Goal: Task Accomplishment & Management: Manage account settings

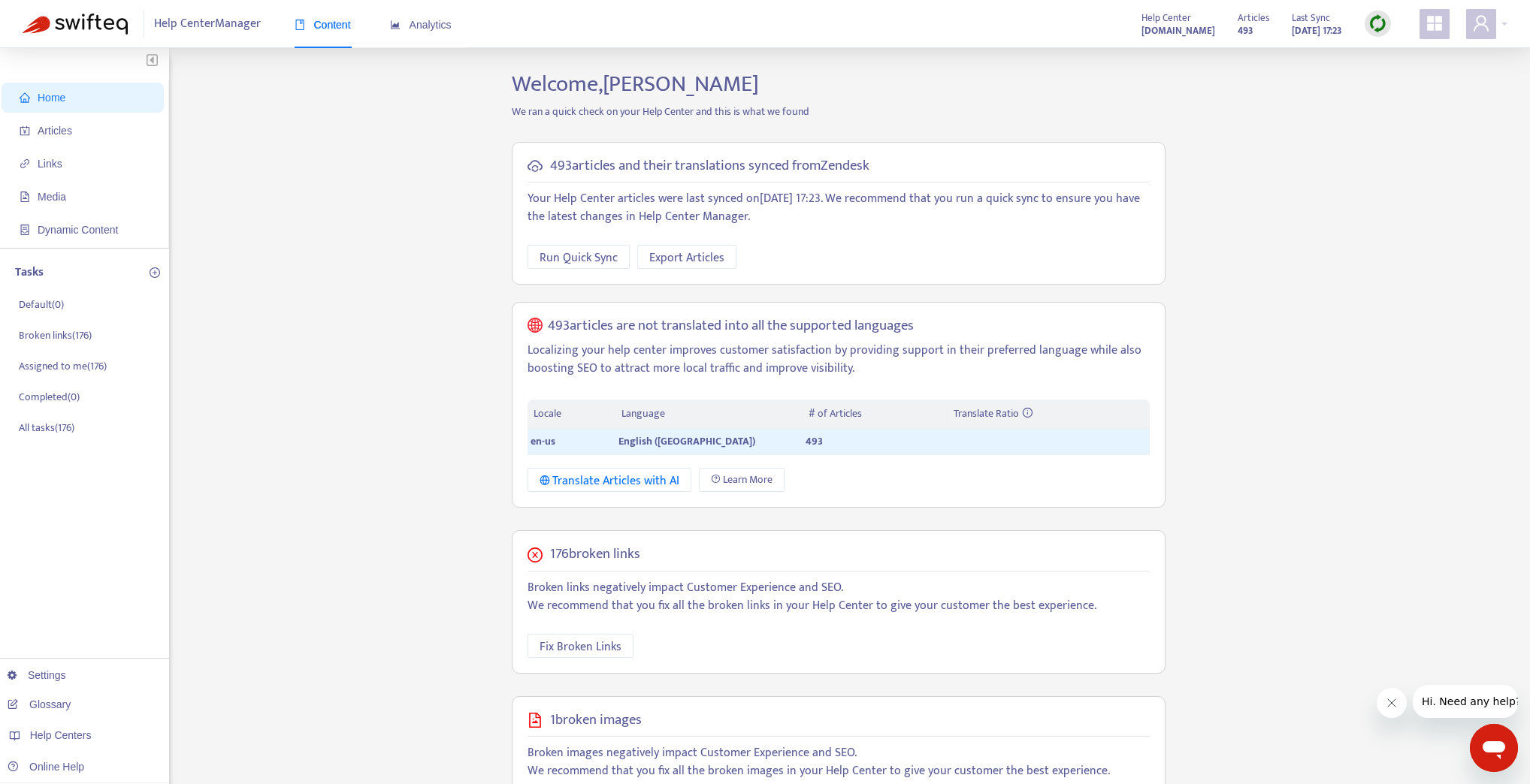
click at [20, 162] on icon "link" at bounding box center [25, 163] width 11 height 11
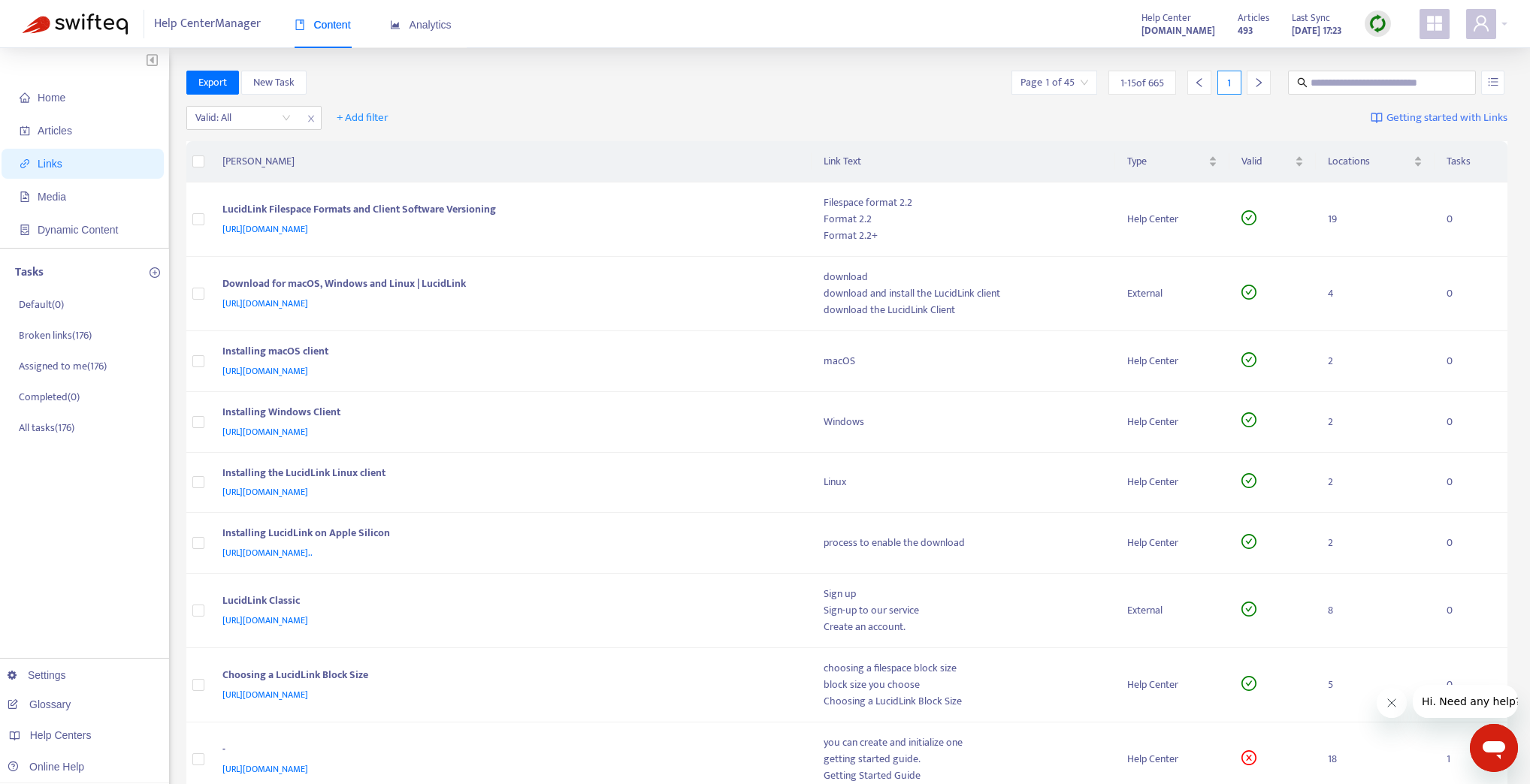
click at [1151, 26] on strong "[DOMAIN_NAME]" at bounding box center [1178, 31] width 74 height 16
click at [1501, 18] on div at bounding box center [1487, 24] width 42 height 30
click at [1501, 18] on div at bounding box center [1487, 24] width 42 height 30
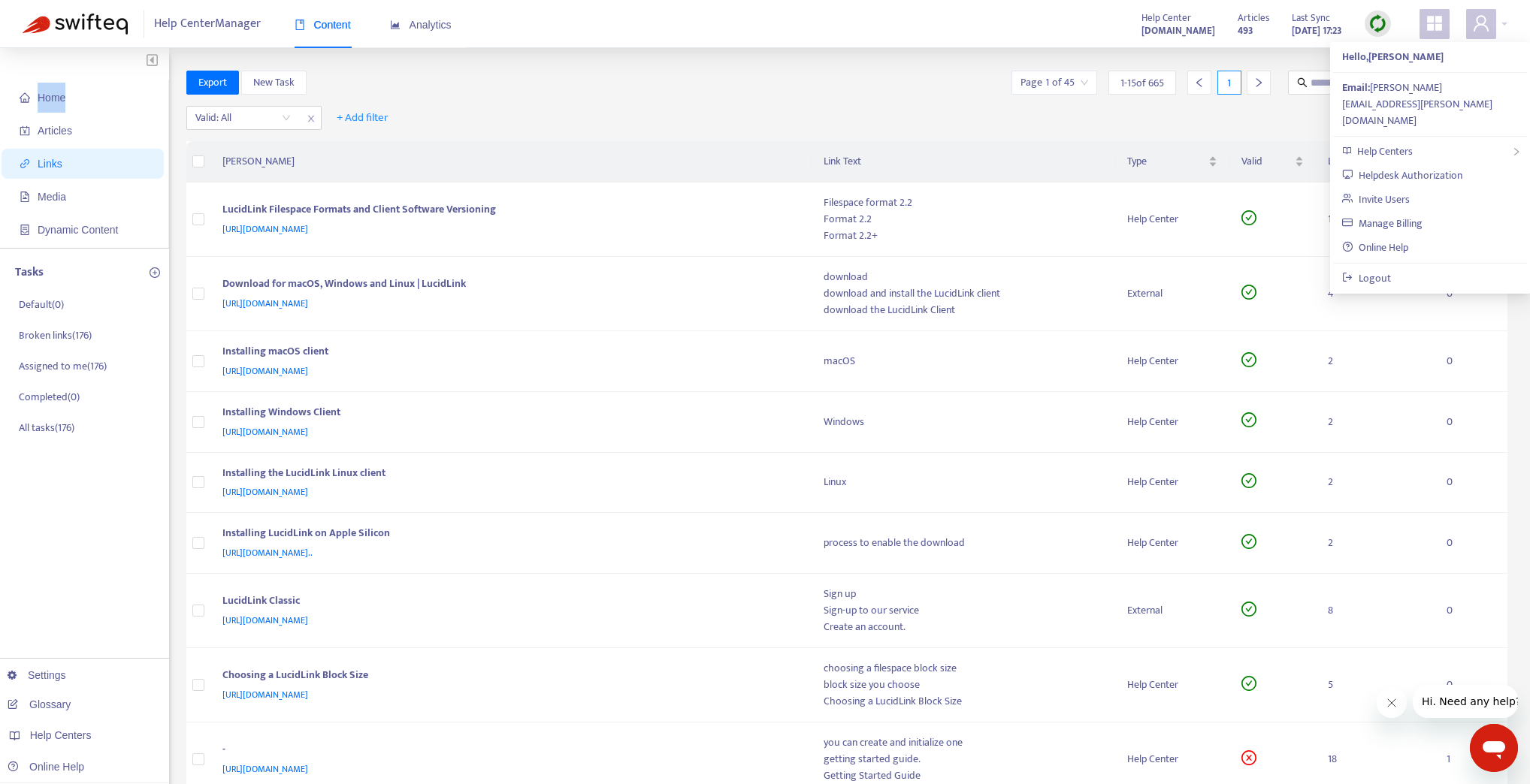
click at [1501, 18] on div at bounding box center [1487, 24] width 42 height 30
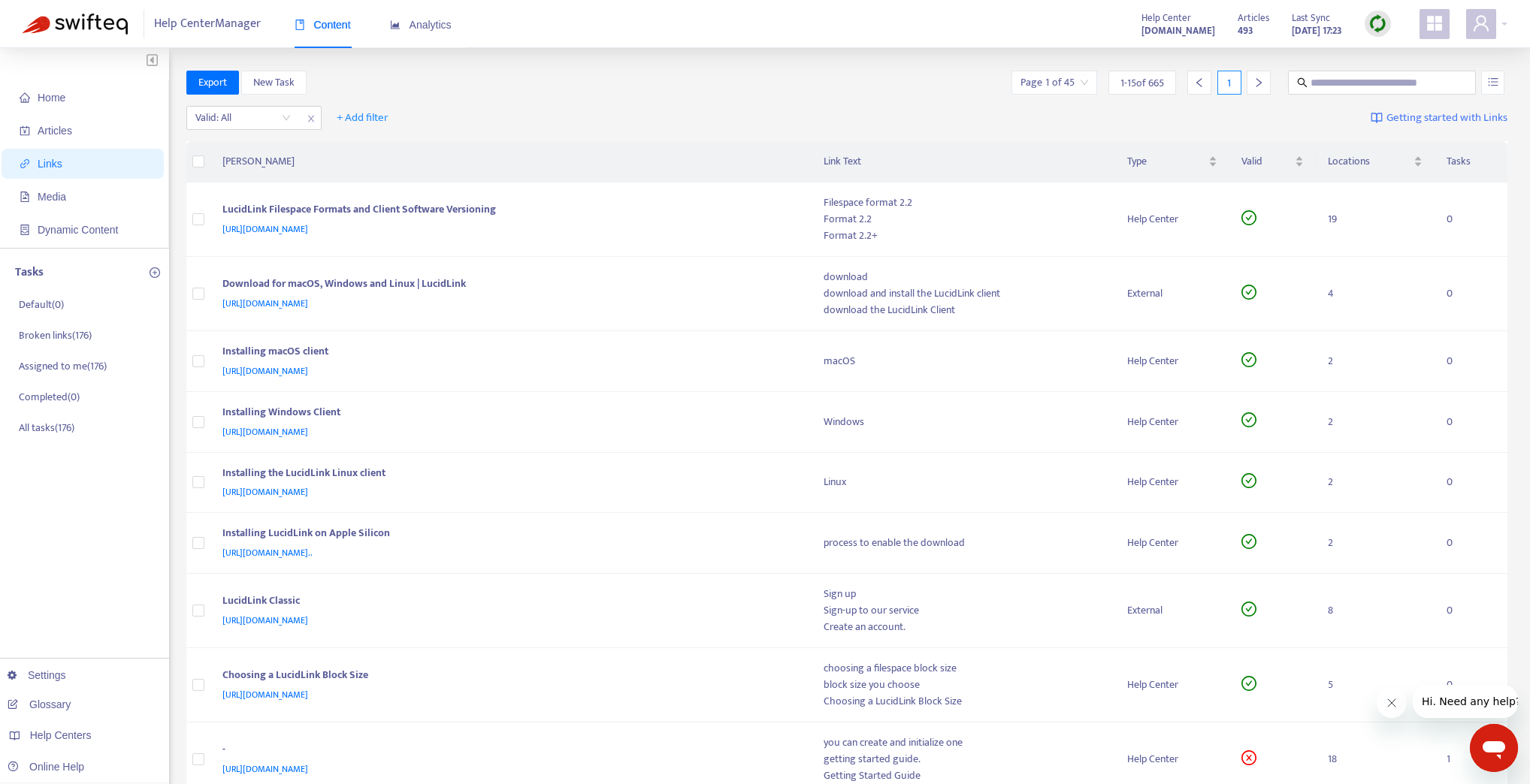
click at [1506, 26] on div at bounding box center [1487, 24] width 42 height 30
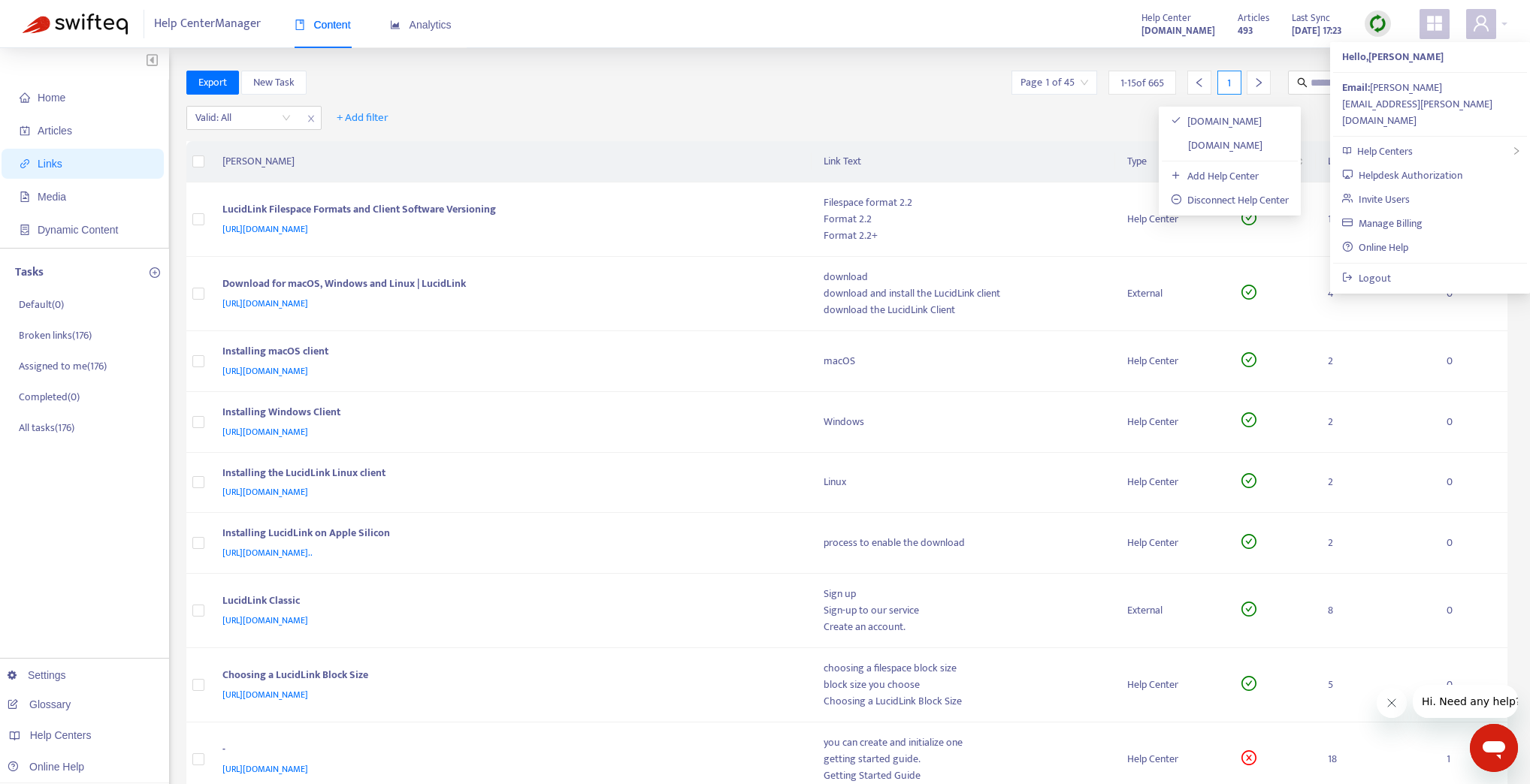
click at [1263, 145] on link "support.lucidlink.com" at bounding box center [1216, 145] width 91 height 17
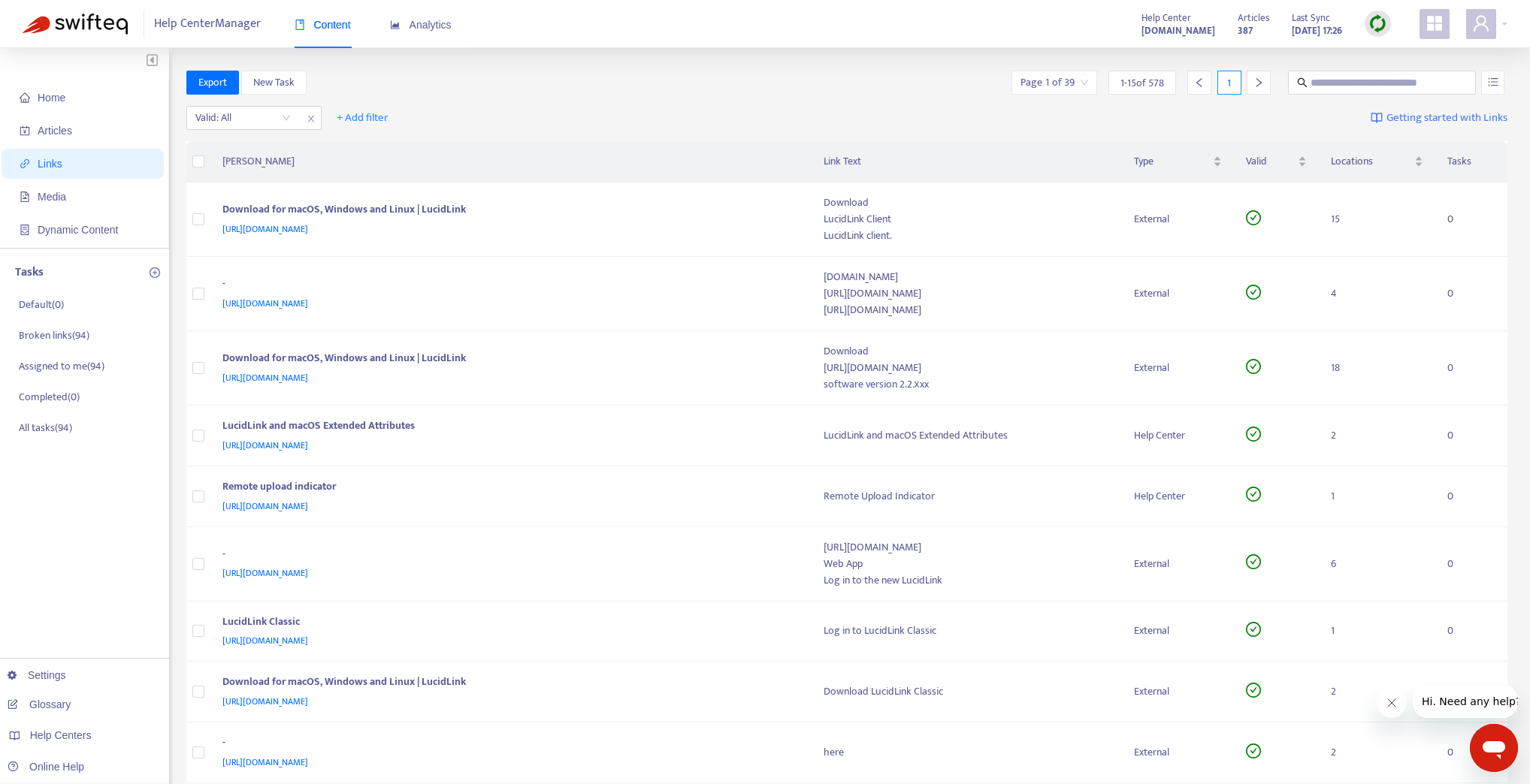
click at [615, 69] on div "Home Articles Links Media Dynamic Content Tasks Default ( 0 ) Broken links ( 94…" at bounding box center [765, 649] width 1530 height 1203
click at [1481, 16] on icon "user" at bounding box center [1481, 22] width 15 height 16
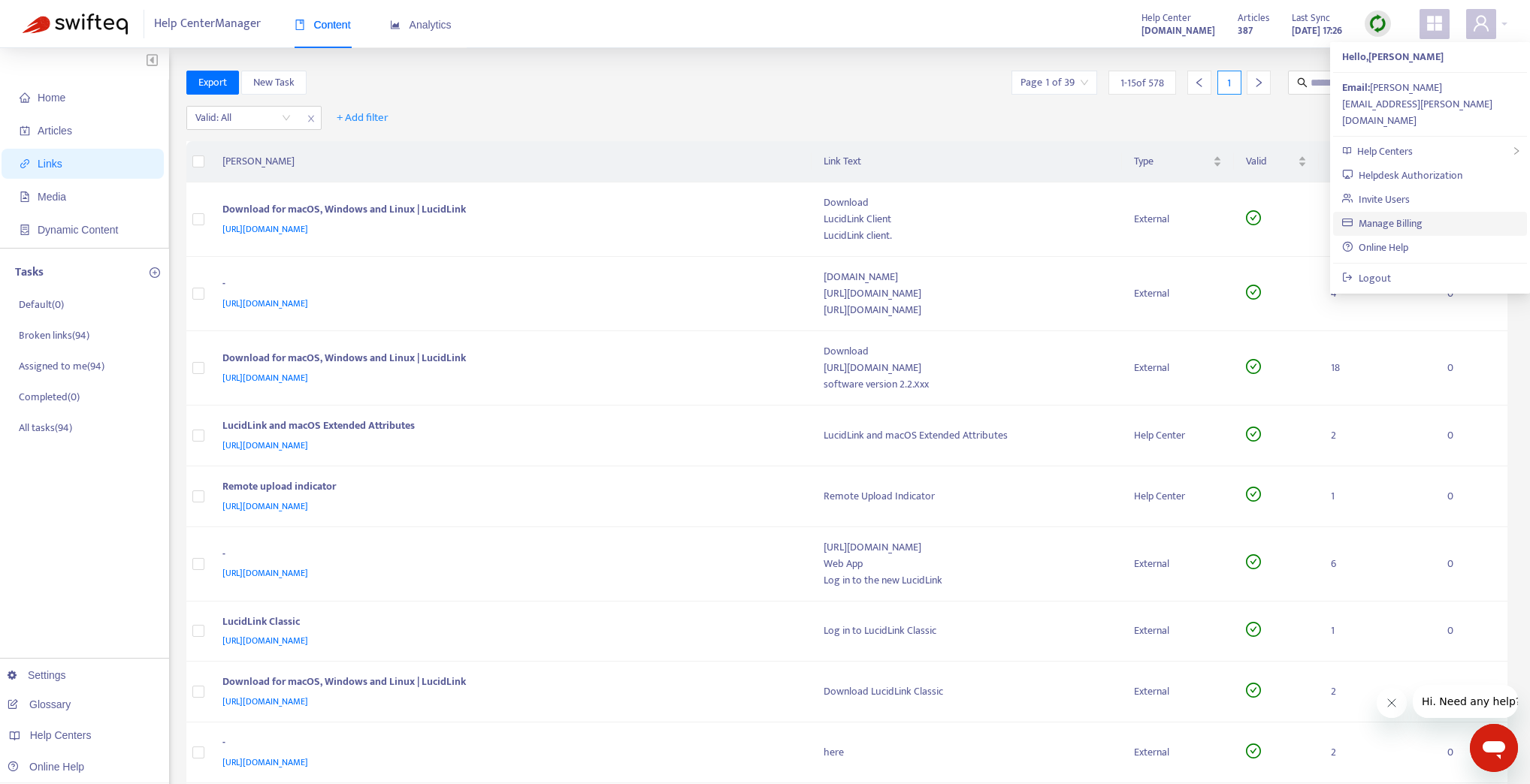
click at [1414, 215] on link "Manage Billing" at bounding box center [1382, 223] width 80 height 17
click at [1414, 183] on td "15" at bounding box center [1377, 220] width 117 height 74
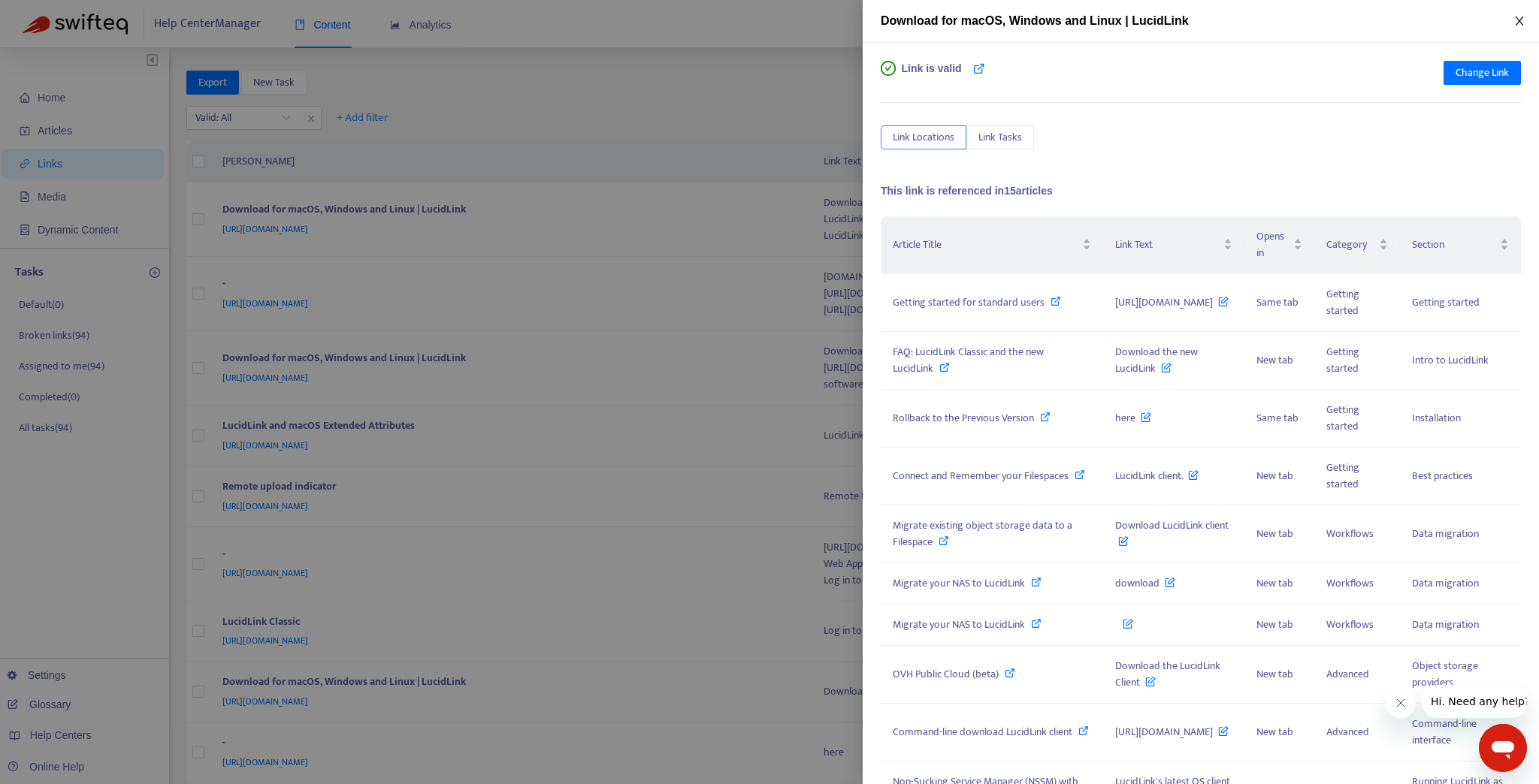
click at [1520, 14] on button "Close" at bounding box center [1519, 20] width 21 height 14
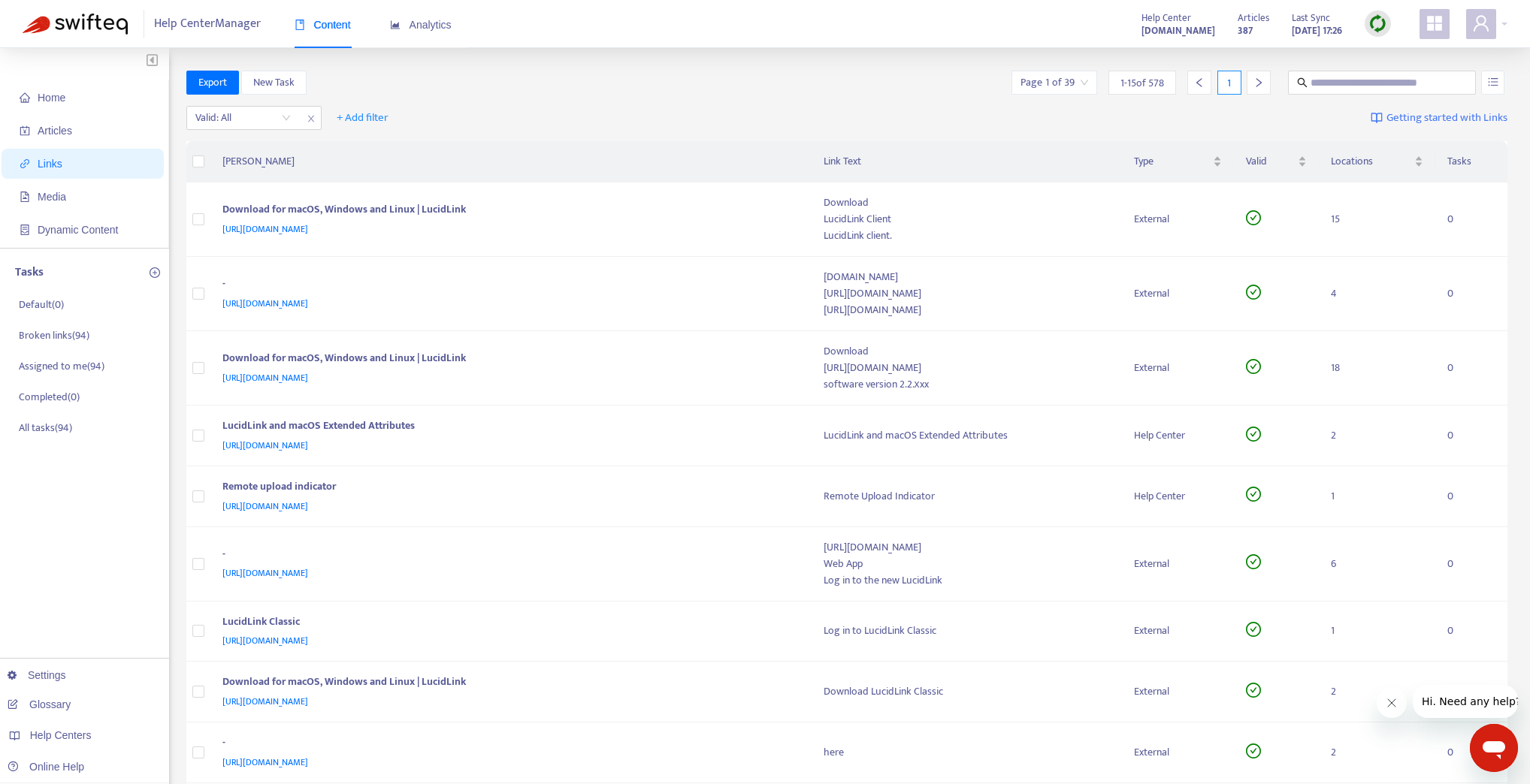
click at [879, 113] on div "Valid: All + Add filter Getting started with Links" at bounding box center [847, 121] width 1322 height 42
click at [1378, 20] on img at bounding box center [1377, 23] width 19 height 19
click at [1389, 109] on link "Learn More" at bounding box center [1409, 109] width 66 height 17
click at [1380, 29] on img at bounding box center [1377, 23] width 19 height 19
click at [1386, 73] on link "Full Sync" at bounding box center [1403, 78] width 54 height 17
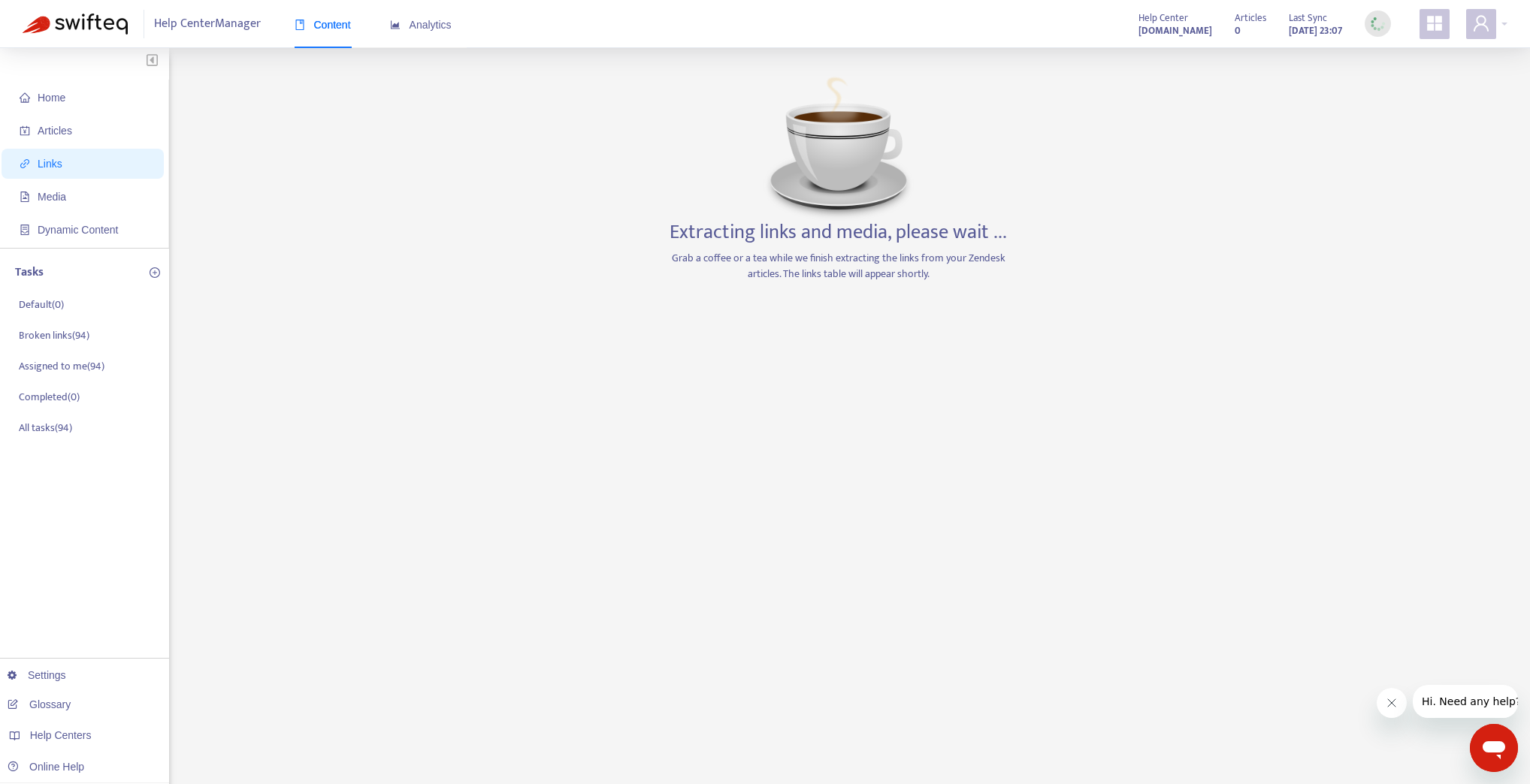
click at [1488, 22] on icon "user" at bounding box center [1481, 23] width 18 height 18
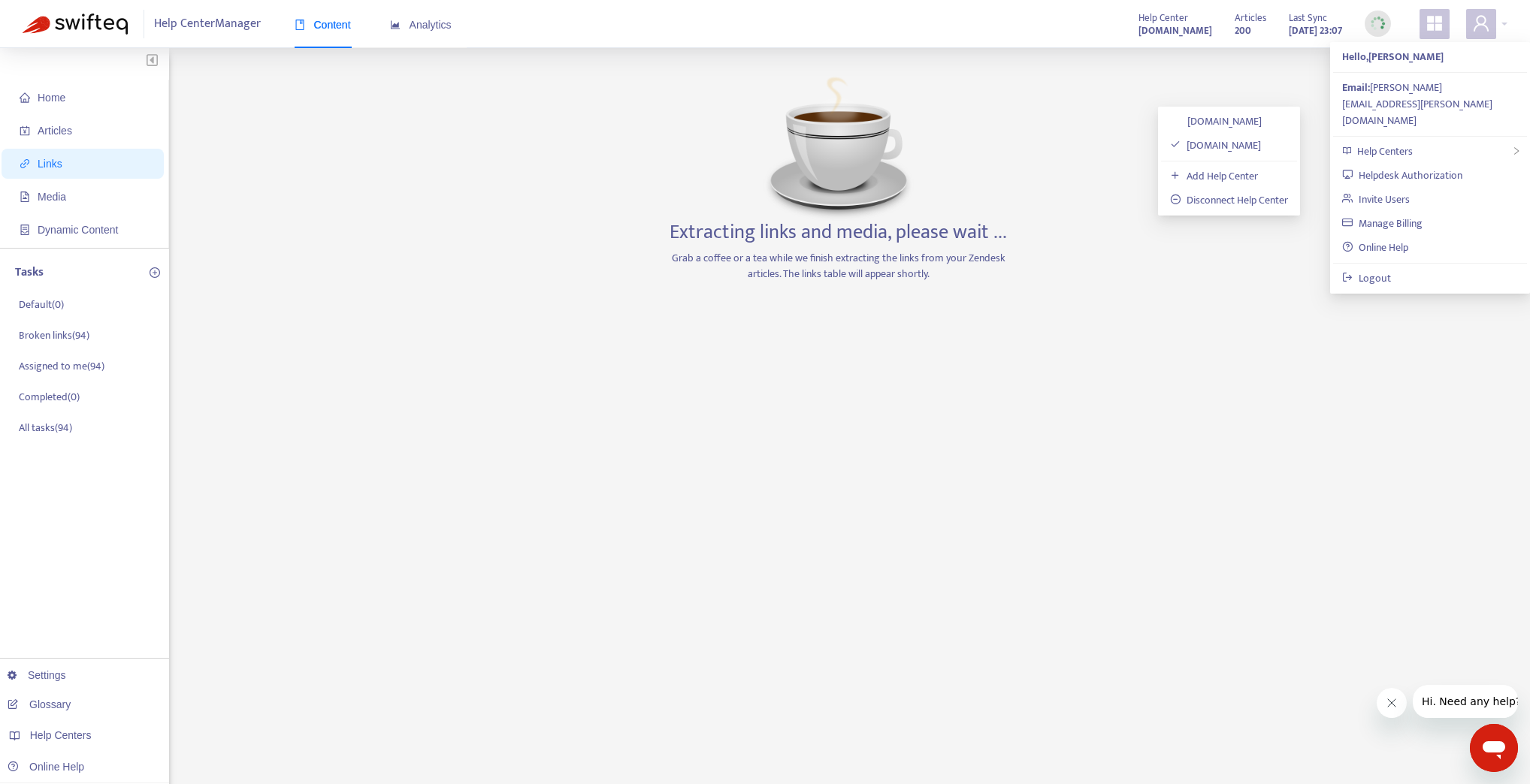
click at [1254, 118] on link "[DOMAIN_NAME]" at bounding box center [1216, 121] width 91 height 17
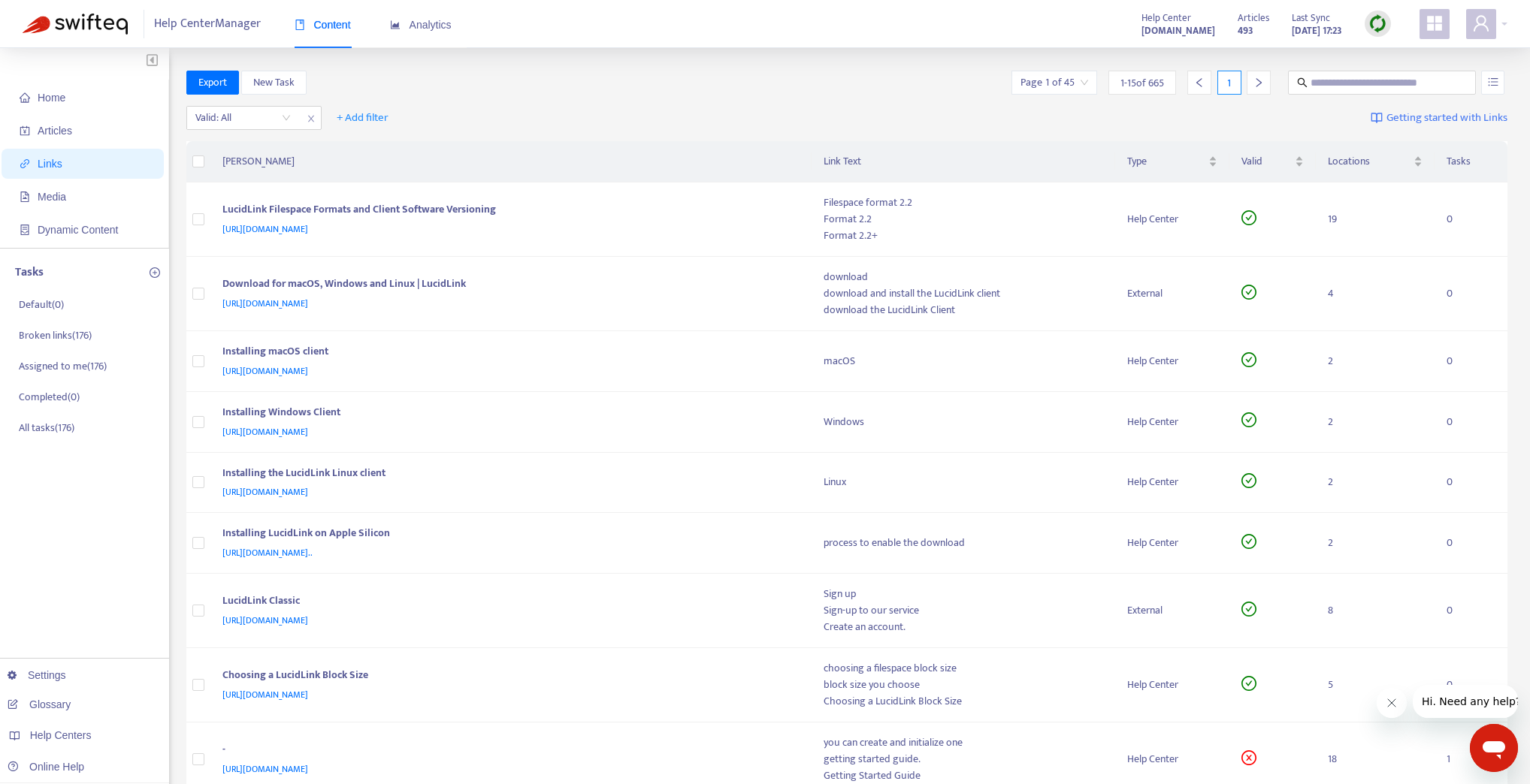
click at [1374, 24] on img at bounding box center [1377, 23] width 19 height 19
click at [1391, 72] on link "Full Sync" at bounding box center [1403, 78] width 54 height 17
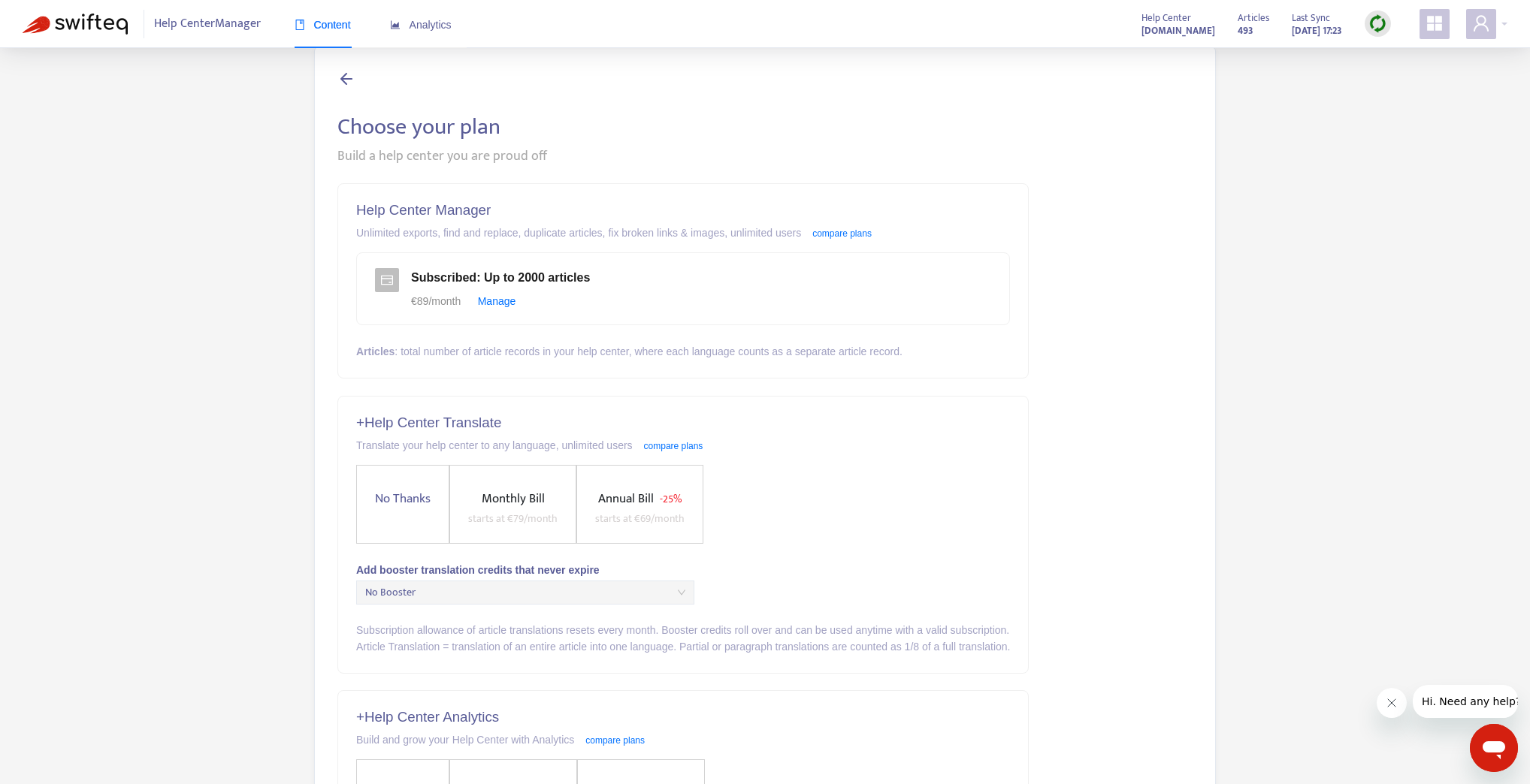
scroll to position [221, 0]
